Goal: Transaction & Acquisition: Subscribe to service/newsletter

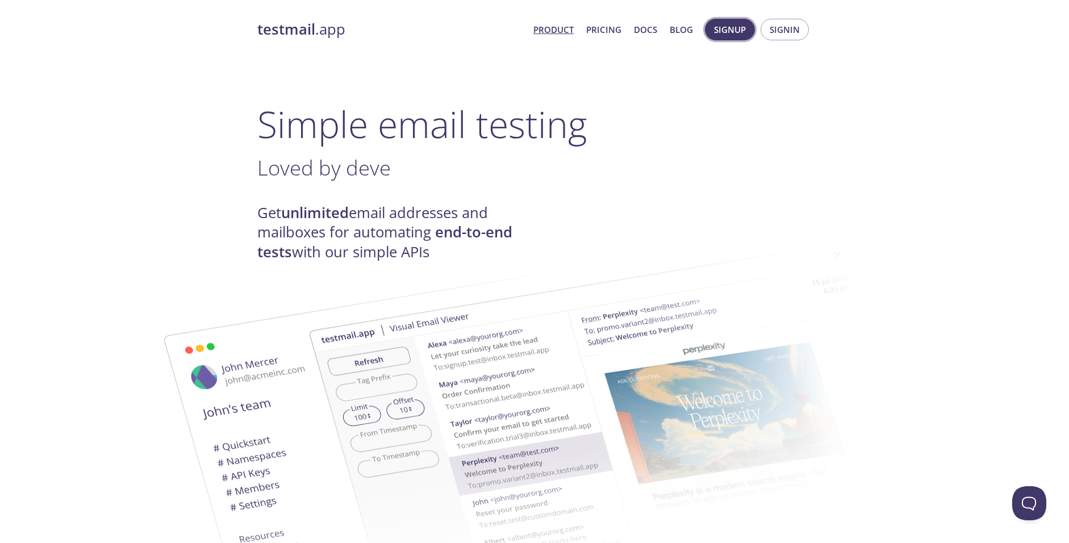
click at [724, 35] on span "Signup" at bounding box center [730, 29] width 32 height 15
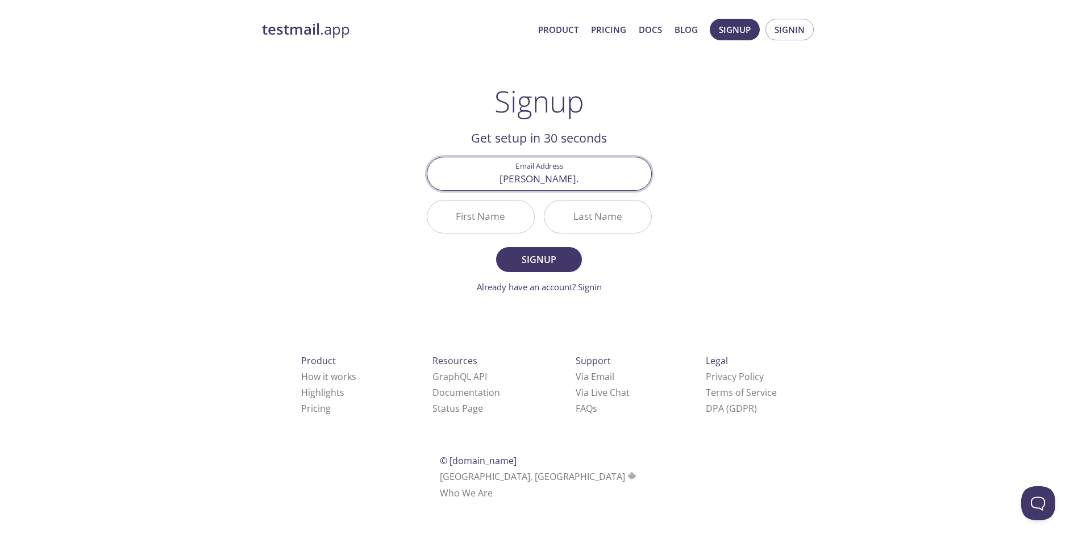
type input "[PERSON_NAME][EMAIL_ADDRESS][DOMAIN_NAME]"
click at [508, 220] on input "First Name" at bounding box center [480, 217] width 107 height 32
type input "[PERSON_NAME]"
type input "Serdaris"
click at [532, 262] on span "Signup" at bounding box center [538, 260] width 60 height 16
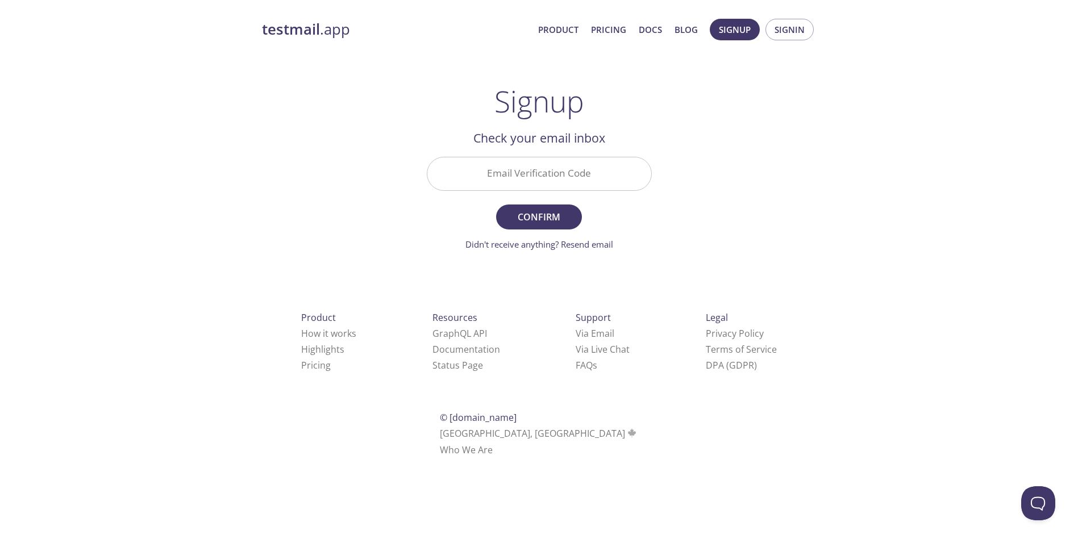
click at [492, 180] on input "Email Verification Code" at bounding box center [539, 173] width 224 height 32
paste input "EGZWTX4"
type input "EGZWTX4"
click at [552, 214] on span "Confirm" at bounding box center [538, 217] width 60 height 16
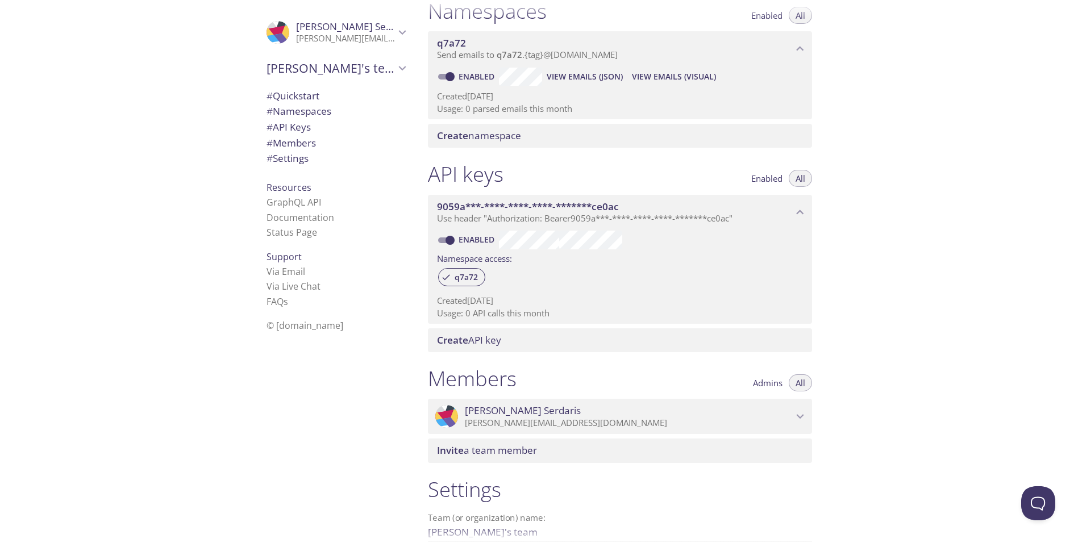
scroll to position [160, 0]
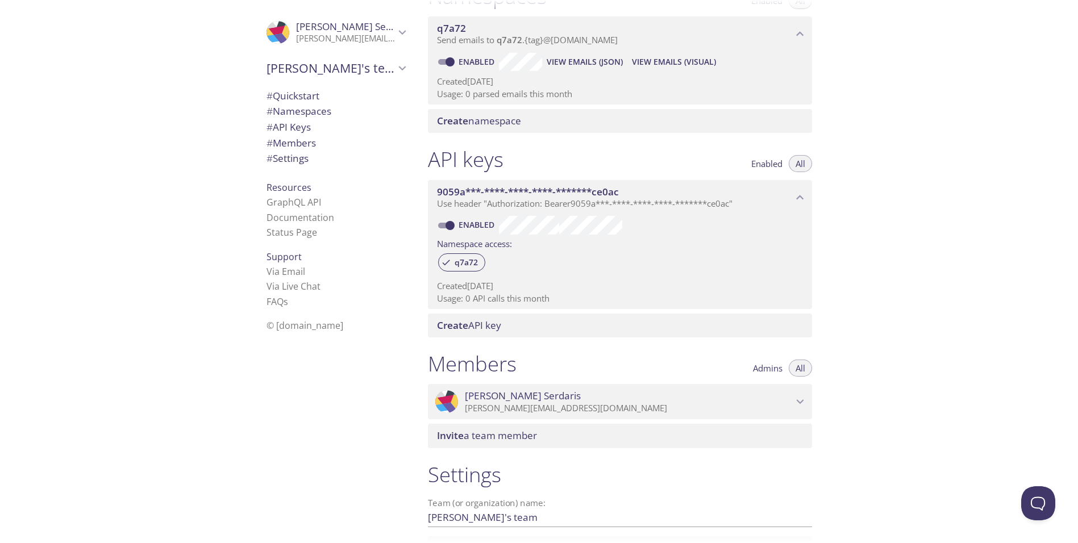
click at [491, 432] on span "Invite a team member" at bounding box center [487, 435] width 100 height 13
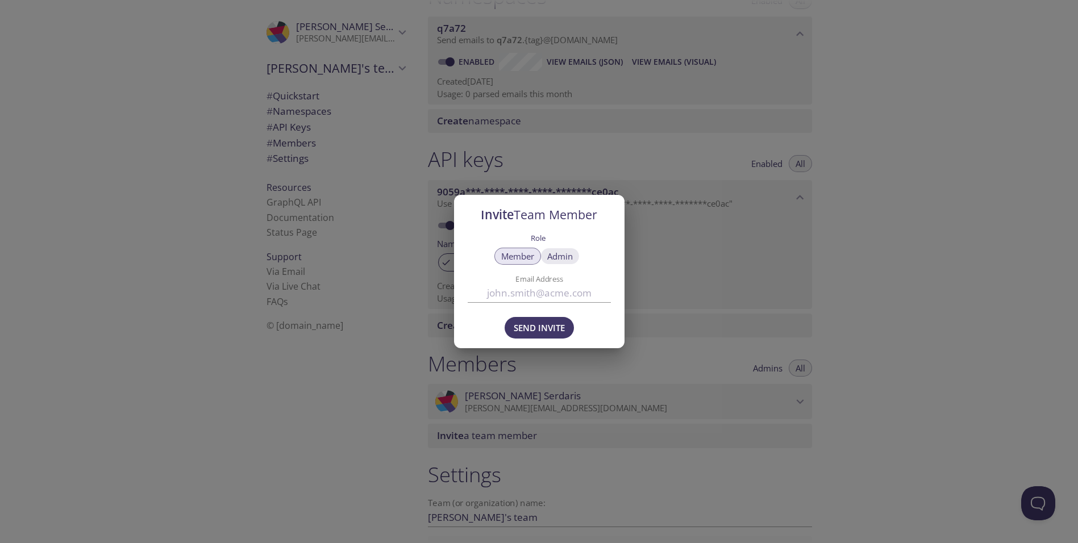
click at [573, 257] on button "Admin" at bounding box center [559, 256] width 39 height 17
